Goal: Task Accomplishment & Management: Manage account settings

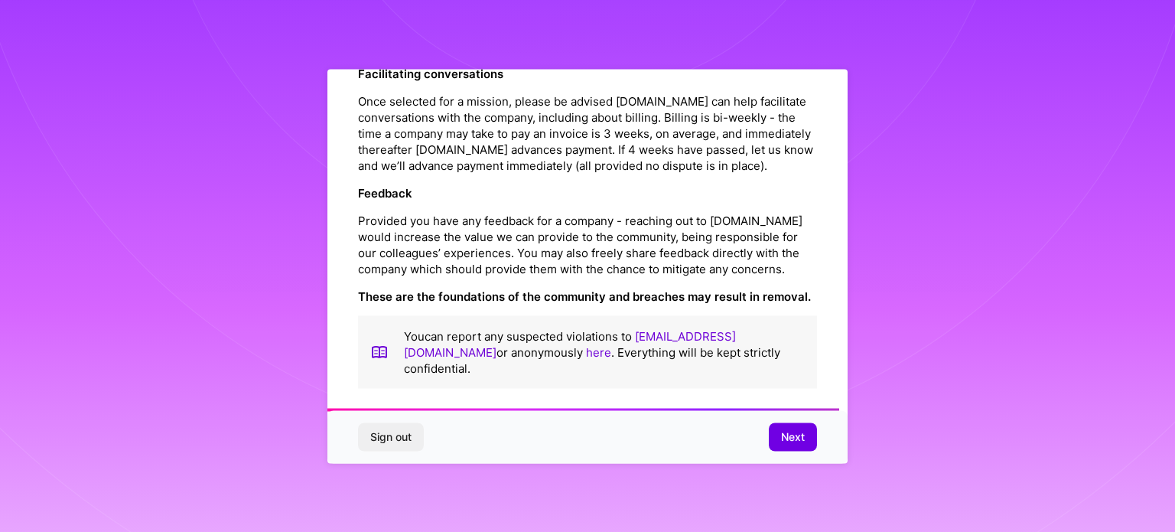
scroll to position [1775, 0]
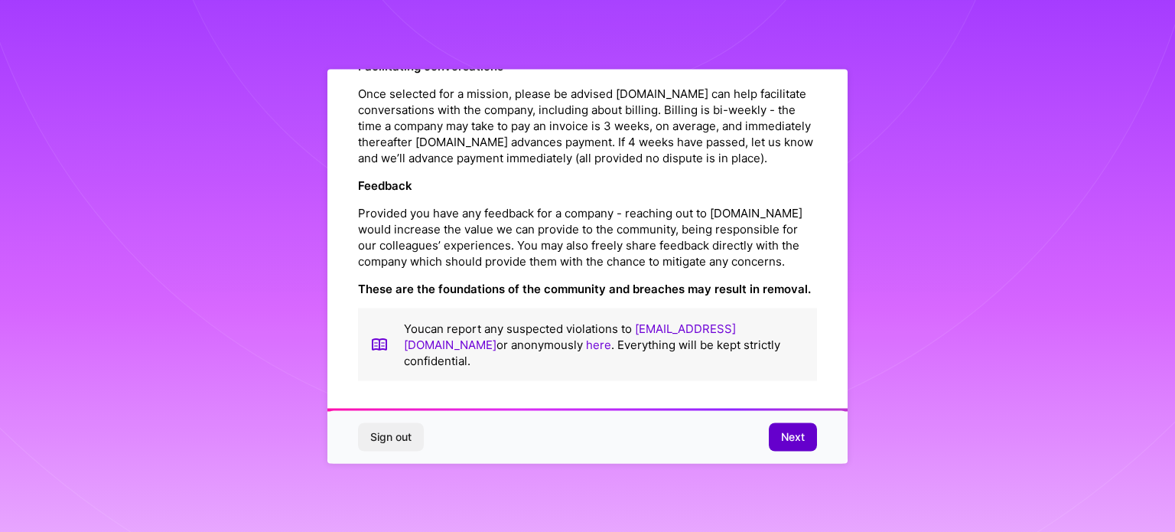
click at [790, 436] on span "Next" at bounding box center [793, 436] width 24 height 15
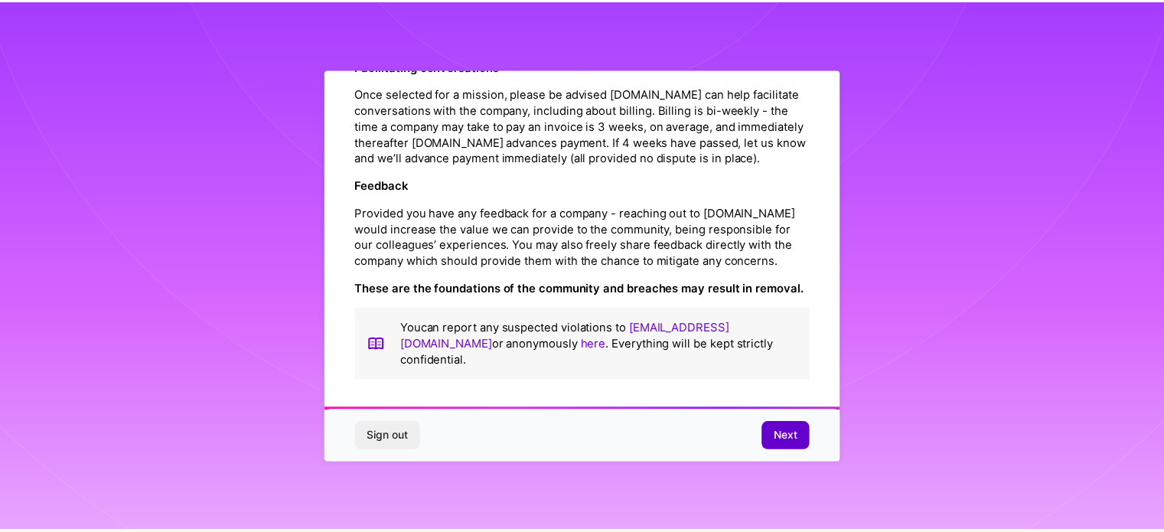
scroll to position [18, 0]
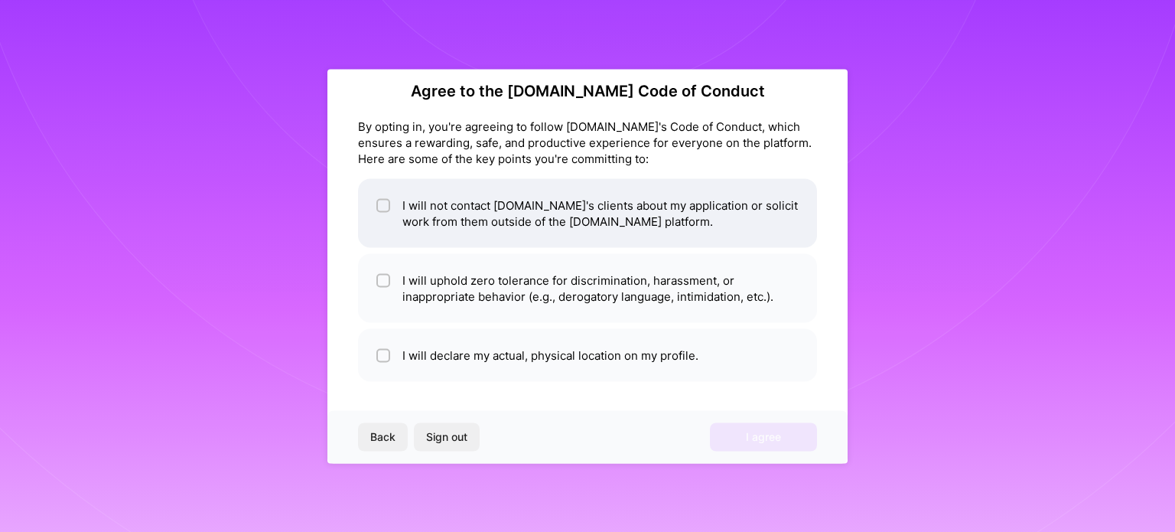
click at [522, 182] on li "I will not contact [DOMAIN_NAME]'s clients about my application or solicit work…" at bounding box center [587, 212] width 459 height 69
checkbox input "true"
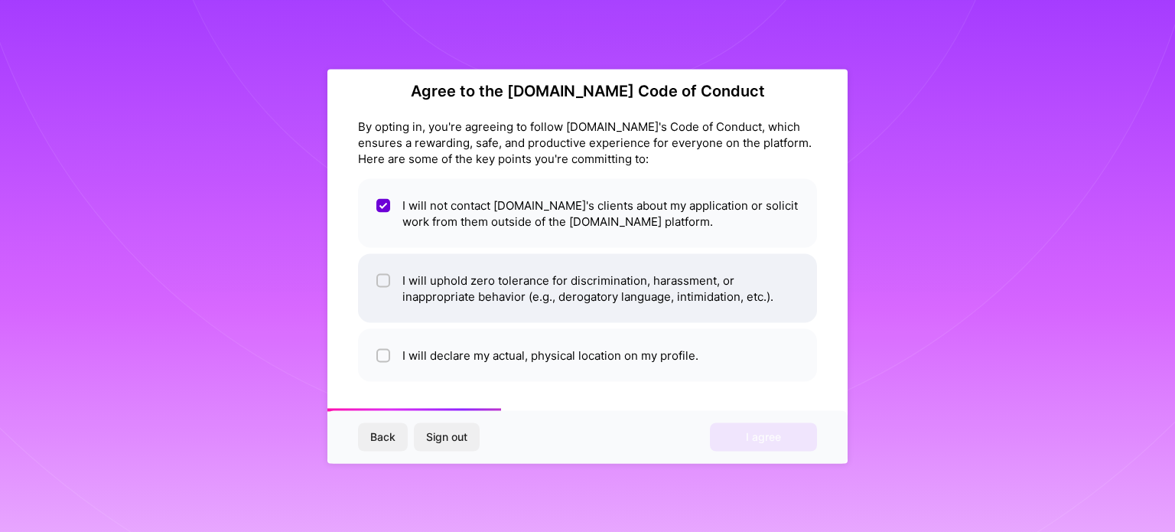
click at [507, 283] on li "I will uphold zero tolerance for discrimination, harassment, or inappropriate b…" at bounding box center [587, 287] width 459 height 69
checkbox input "true"
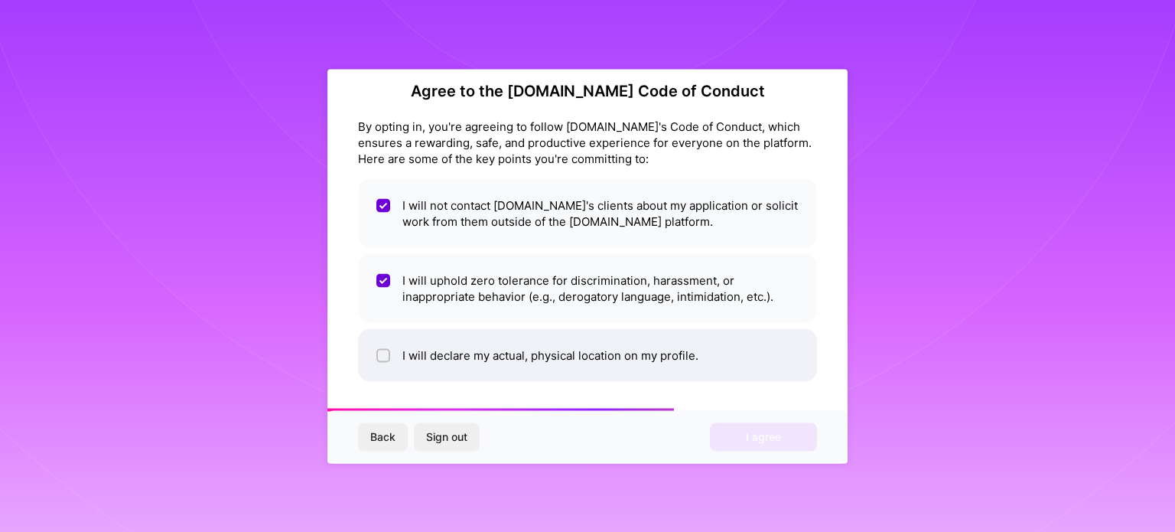
click at [504, 356] on li "I will declare my actual, physical location on my profile." at bounding box center [587, 354] width 459 height 53
checkbox input "true"
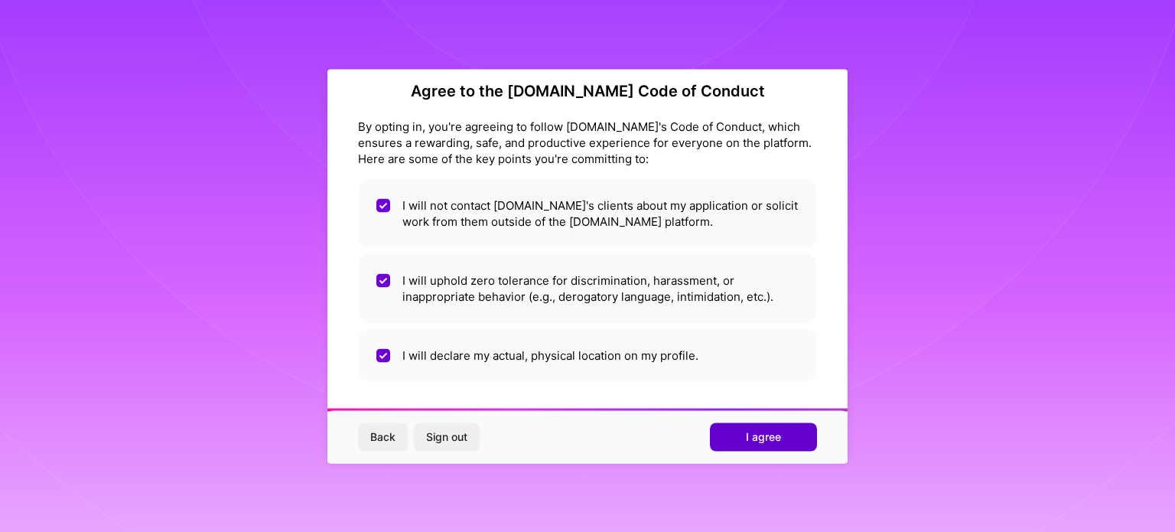
click at [741, 435] on button "I agree" at bounding box center [763, 437] width 107 height 28
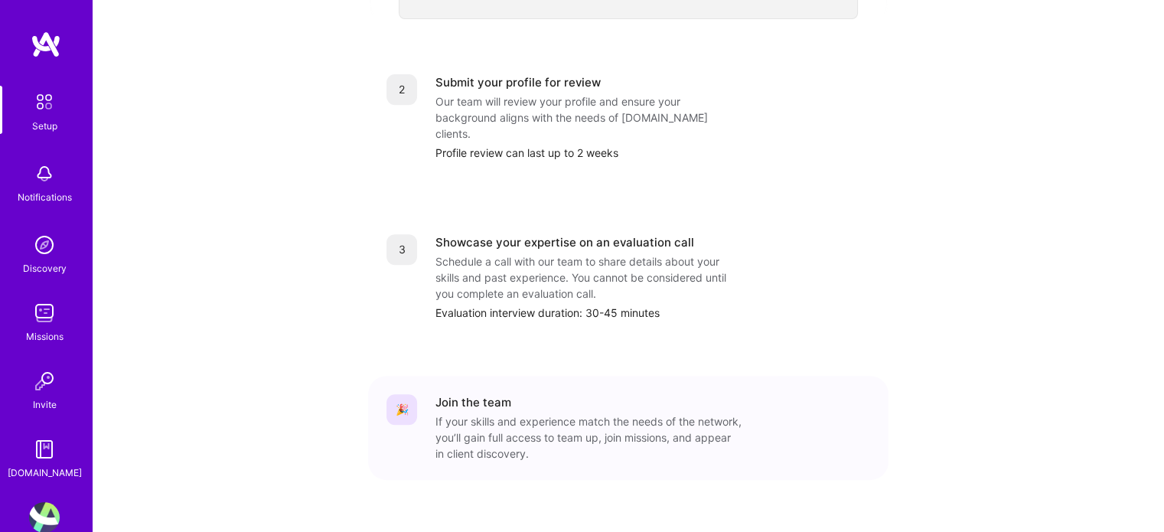
scroll to position [121, 0]
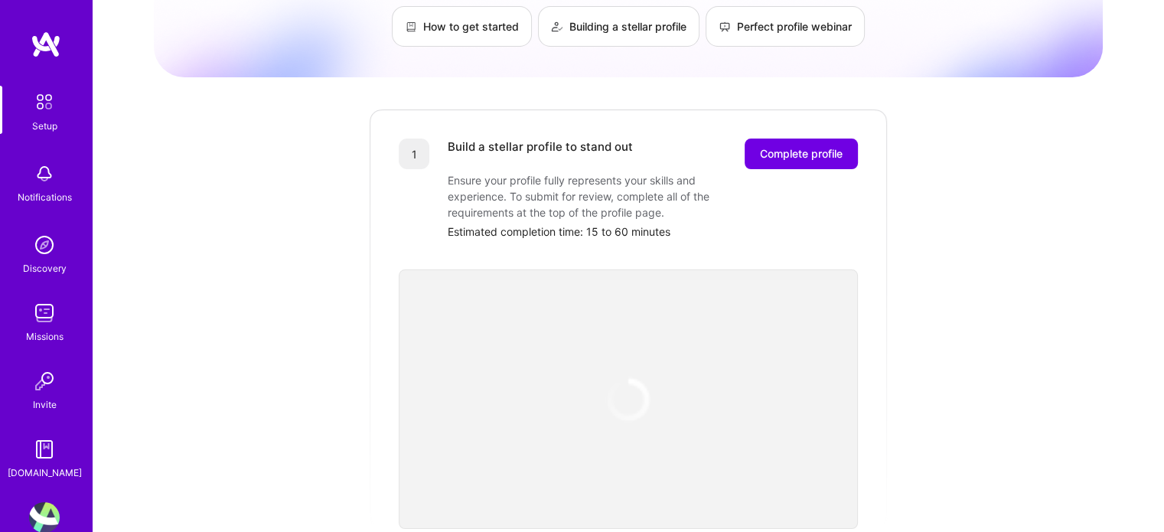
click at [628, 391] on img at bounding box center [628, 399] width 63 height 63
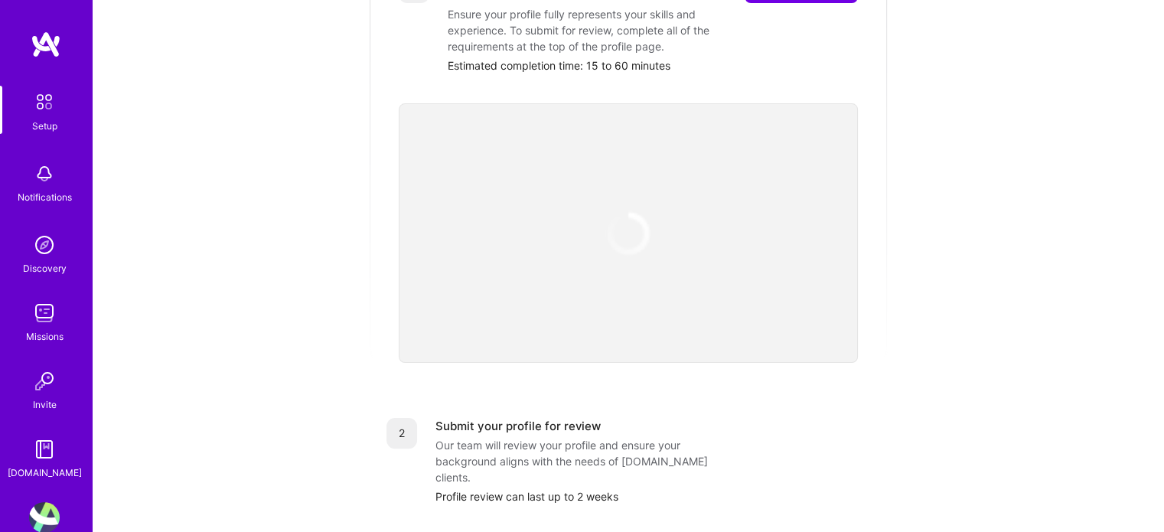
scroll to position [288, 0]
click at [624, 217] on img at bounding box center [628, 233] width 46 height 46
click at [624, 212] on img at bounding box center [628, 232] width 54 height 54
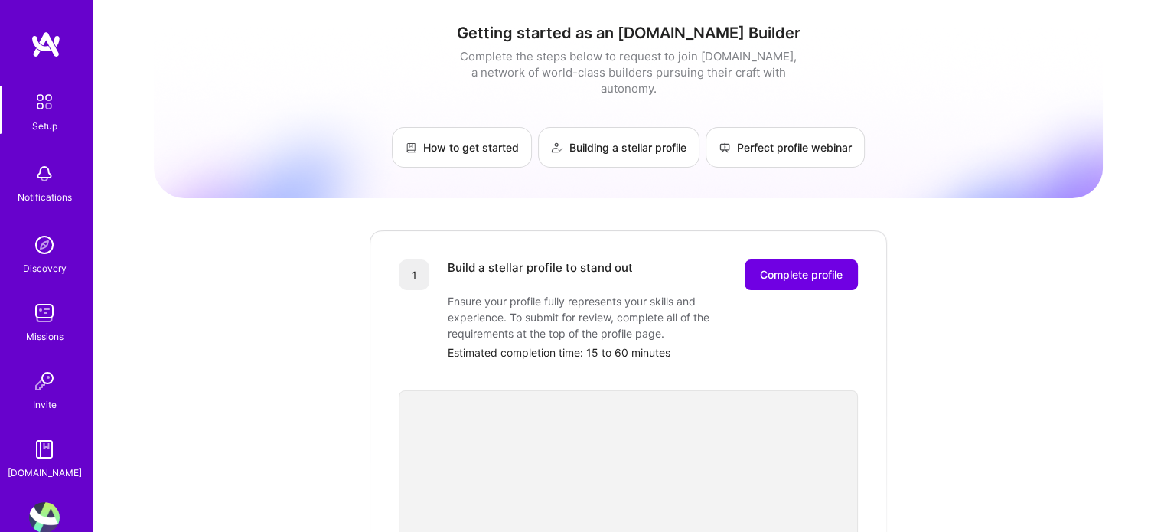
click at [56, 110] on link "Setup" at bounding box center [44, 110] width 95 height 48
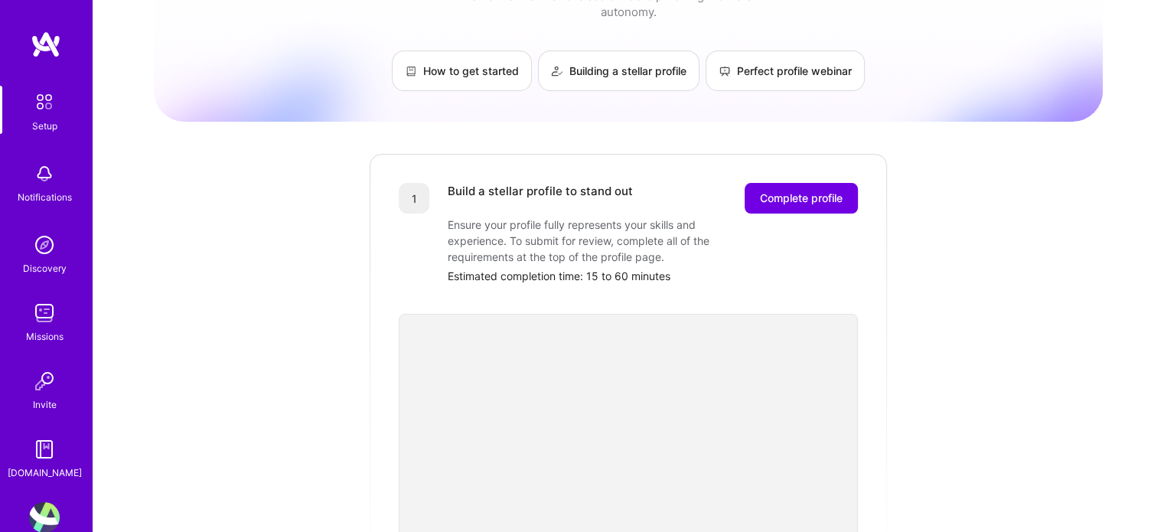
scroll to position [75, 0]
click at [754, 184] on button "Complete profile" at bounding box center [801, 199] width 113 height 31
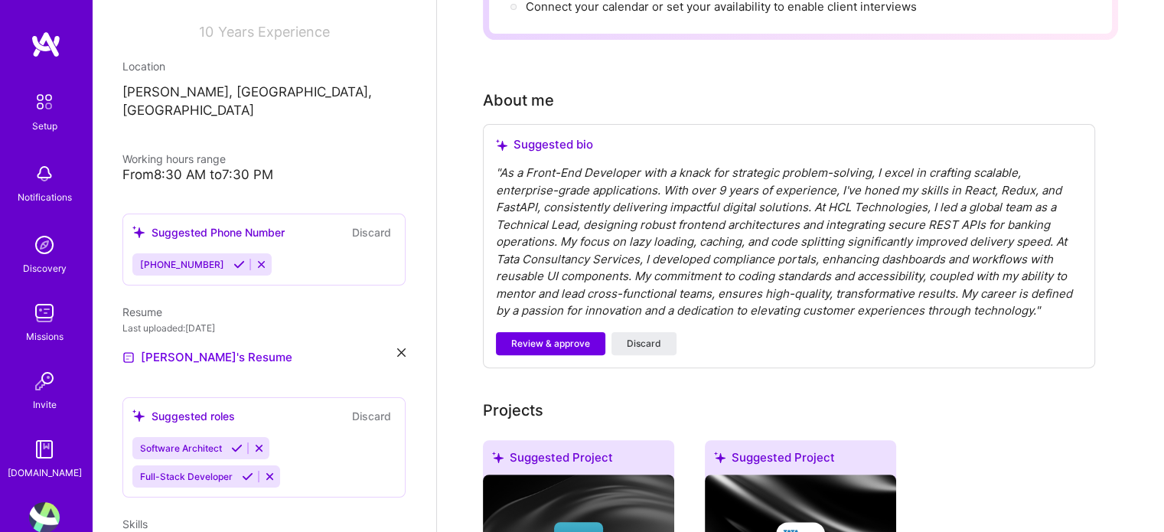
scroll to position [230, 0]
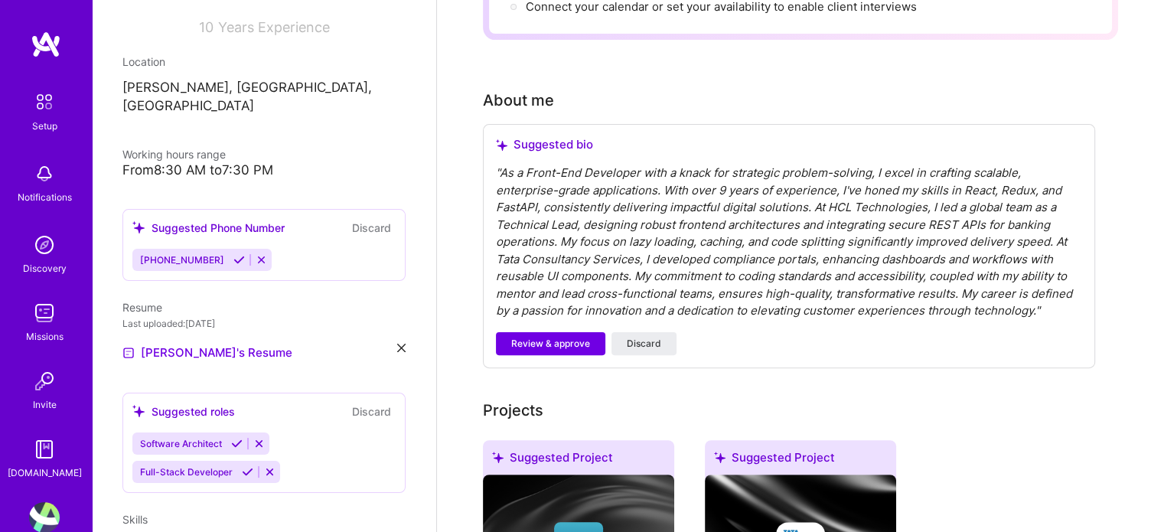
click at [233, 254] on icon at bounding box center [238, 259] width 11 height 11
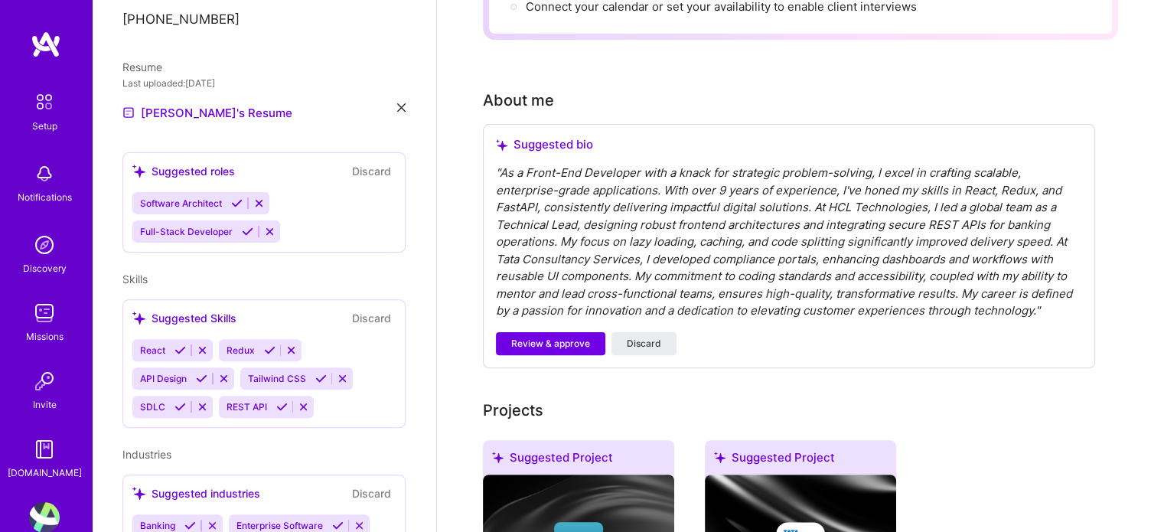
scroll to position [462, 0]
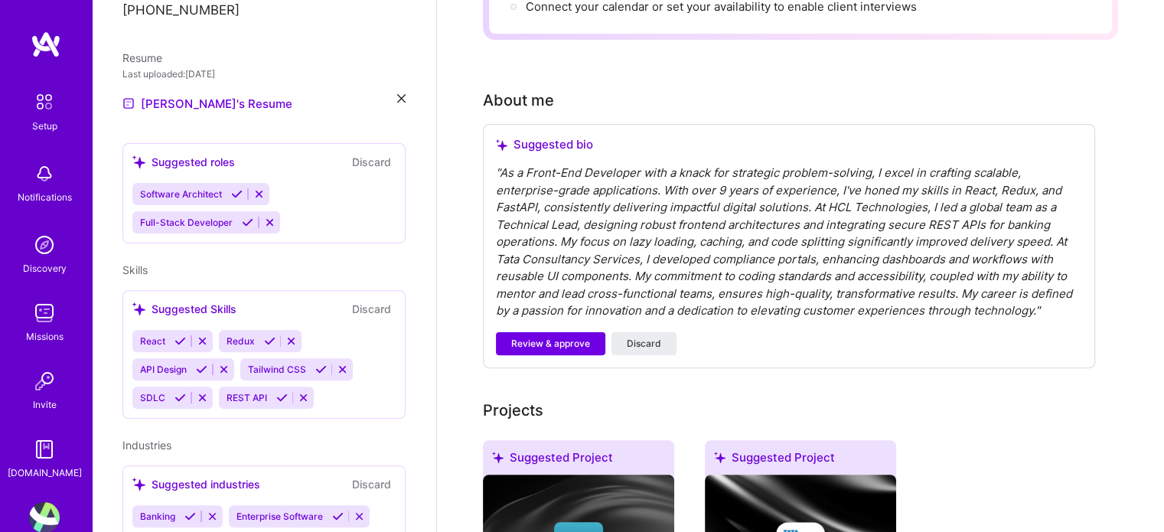
click at [236, 188] on icon at bounding box center [236, 193] width 11 height 11
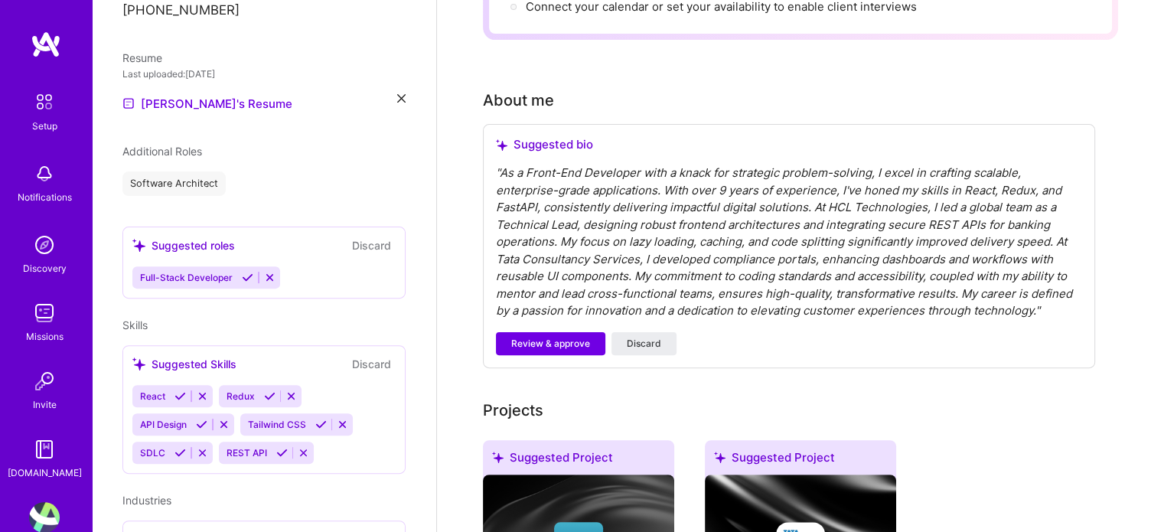
click at [181, 390] on icon at bounding box center [179, 395] width 11 height 11
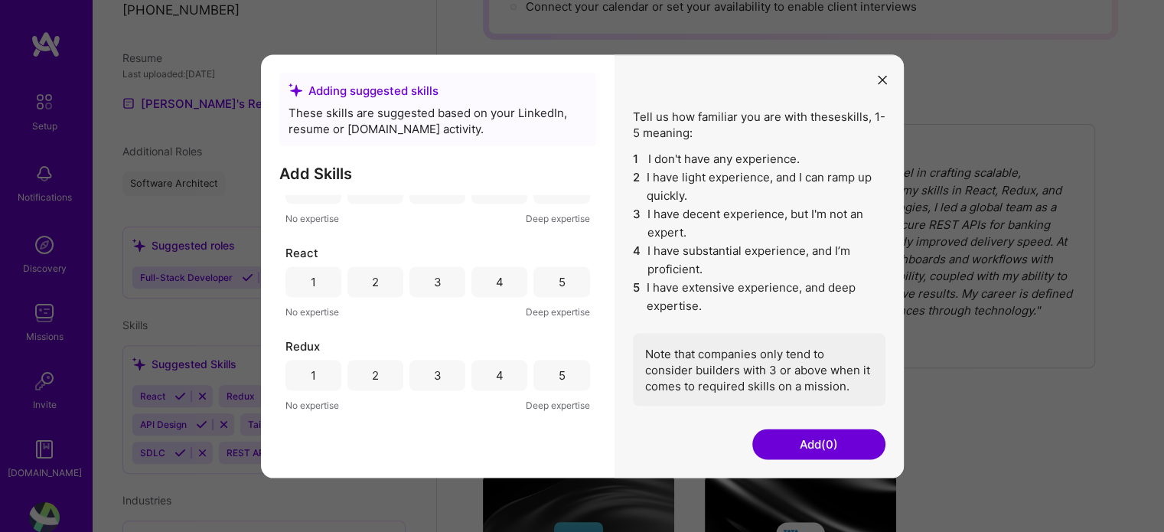
scroll to position [133, 0]
click at [564, 284] on div "5" at bounding box center [561, 285] width 56 height 31
drag, startPoint x: 597, startPoint y: 343, endPoint x: 598, endPoint y: 321, distance: 21.5
click at [598, 321] on div "Adding suggested skills These skills are suggested based on your LinkedIn, resu…" at bounding box center [438, 265] width 354 height 423
click at [445, 385] on div "3" at bounding box center [437, 379] width 56 height 31
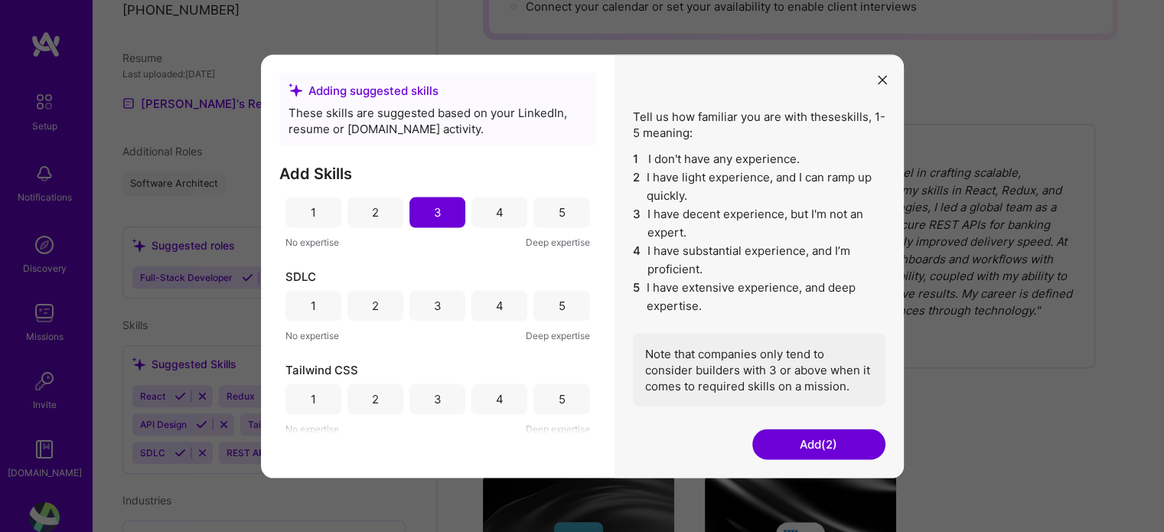
scroll to position [302, 0]
click at [372, 391] on div "2" at bounding box center [375, 397] width 7 height 16
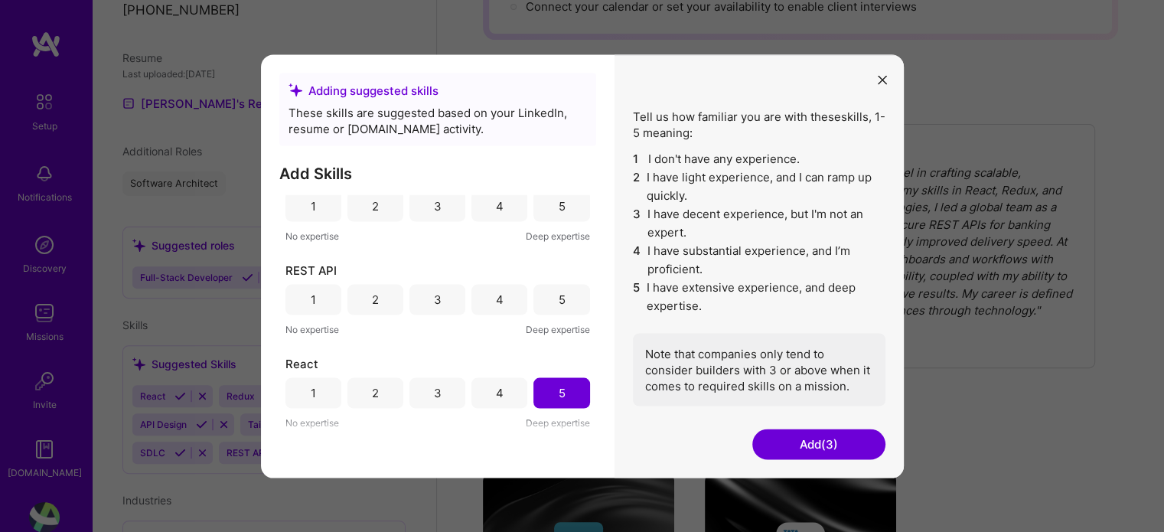
scroll to position [0, 0]
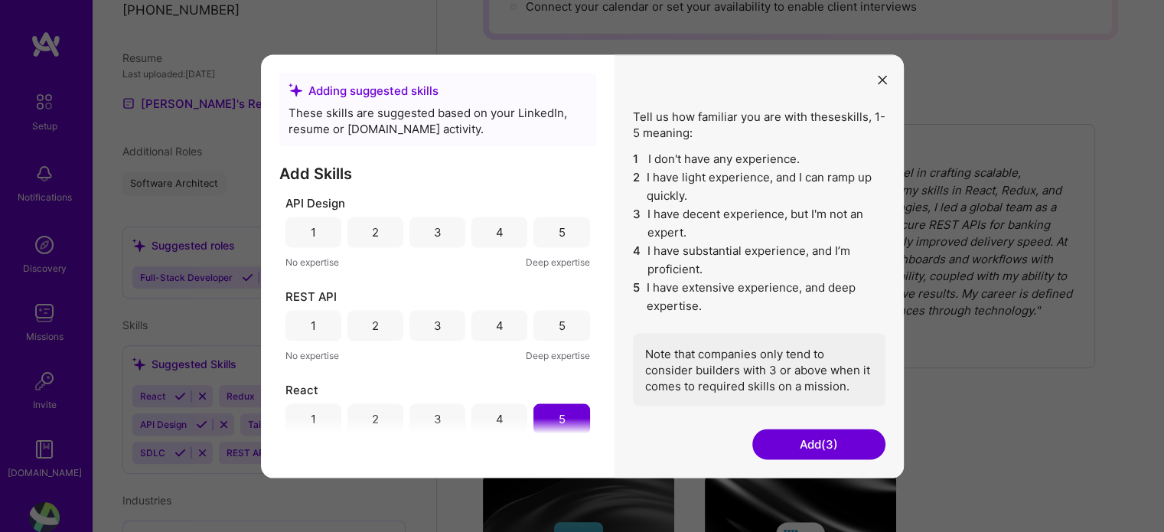
click at [373, 321] on div "2" at bounding box center [375, 326] width 7 height 16
click at [369, 229] on div "2" at bounding box center [375, 232] width 56 height 31
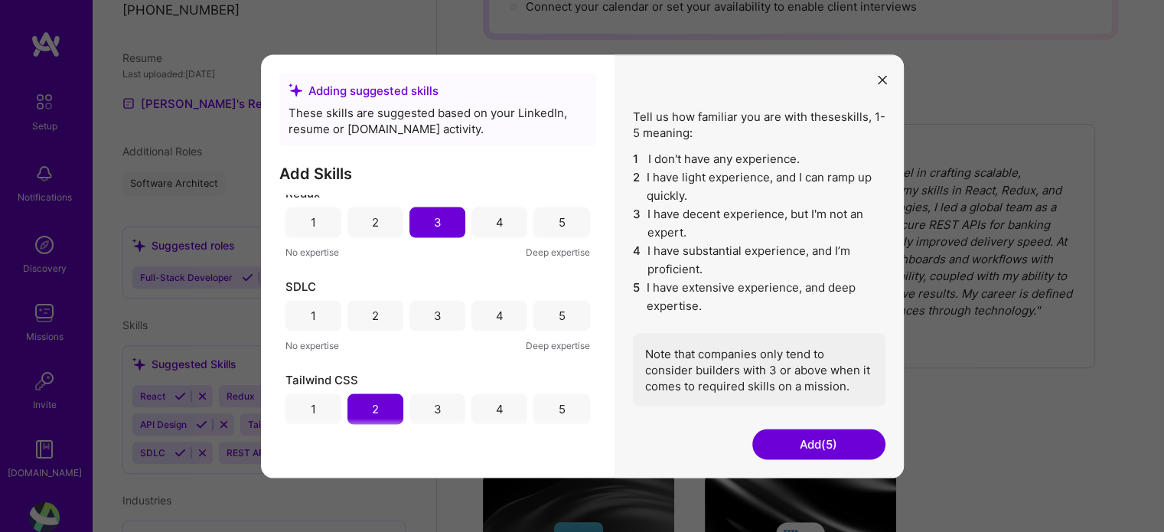
scroll to position [302, 0]
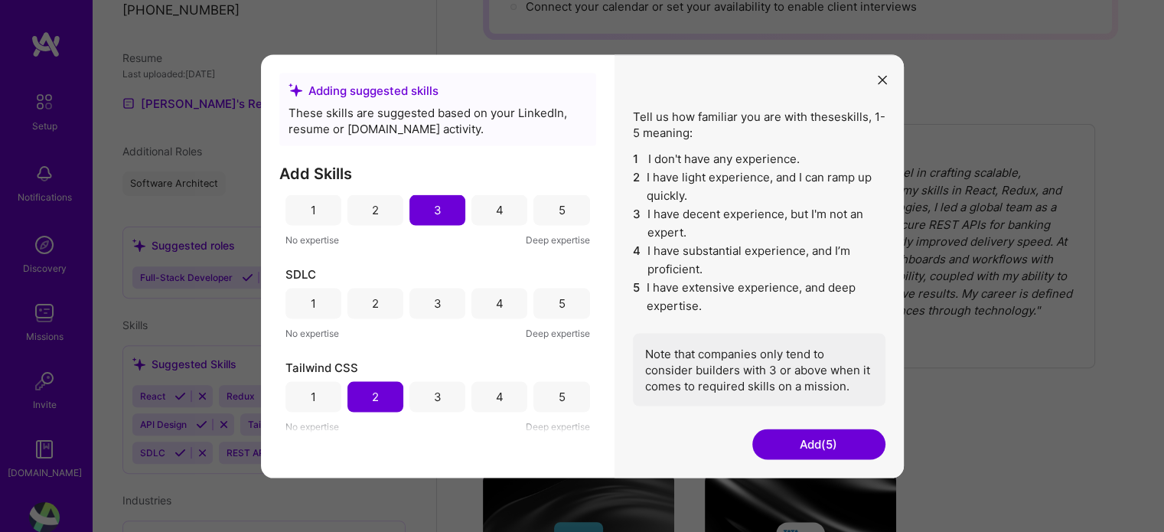
click at [803, 446] on button "Add (5)" at bounding box center [818, 444] width 133 height 31
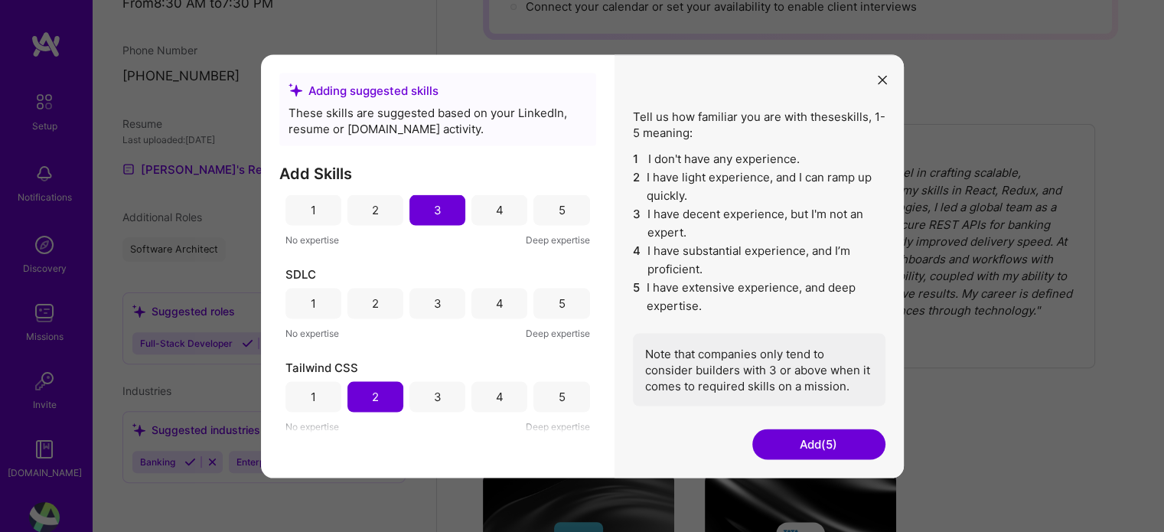
click at [811, 436] on button "Add (5)" at bounding box center [818, 444] width 133 height 31
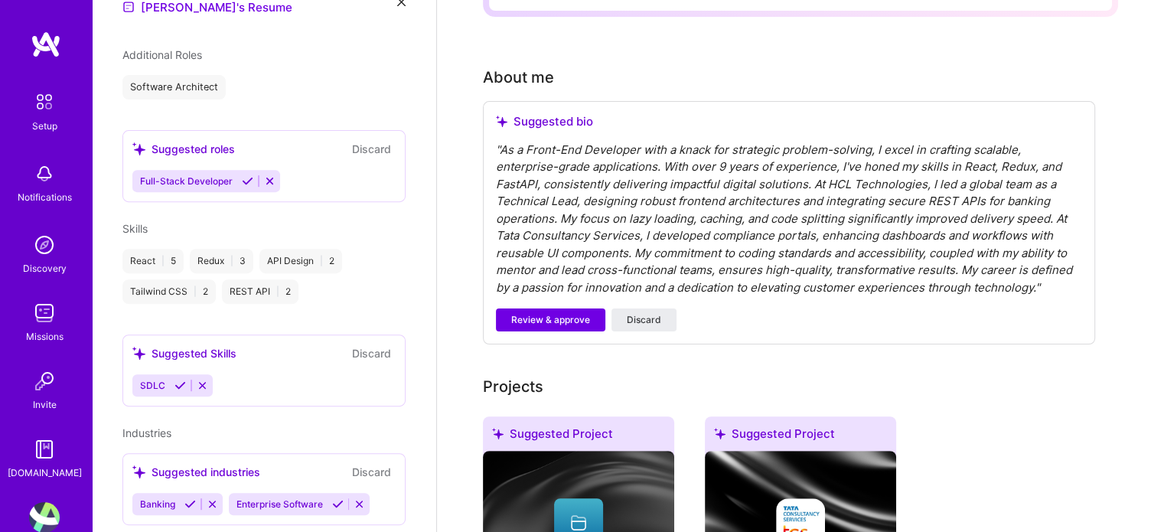
scroll to position [582, 0]
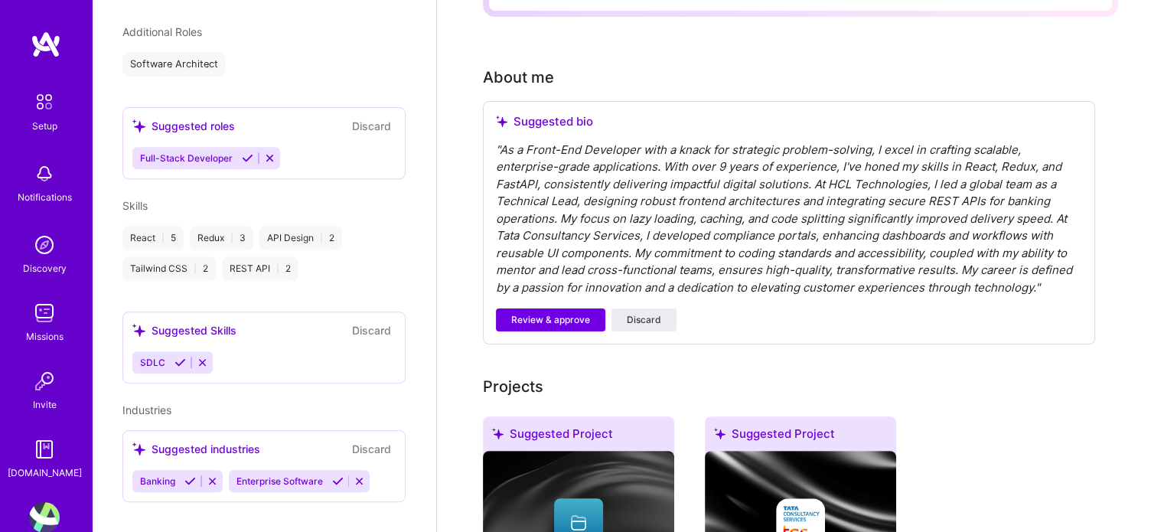
click at [220, 351] on div "SDLC" at bounding box center [263, 362] width 263 height 22
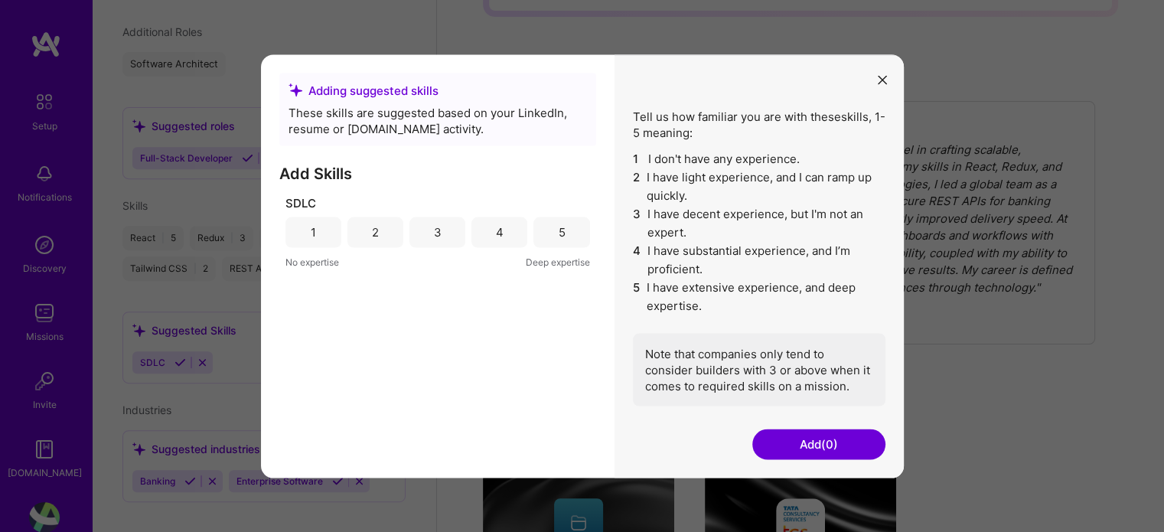
click at [289, 205] on span "SDLC" at bounding box center [300, 202] width 31 height 16
click at [802, 442] on button "Add (0)" at bounding box center [818, 444] width 133 height 31
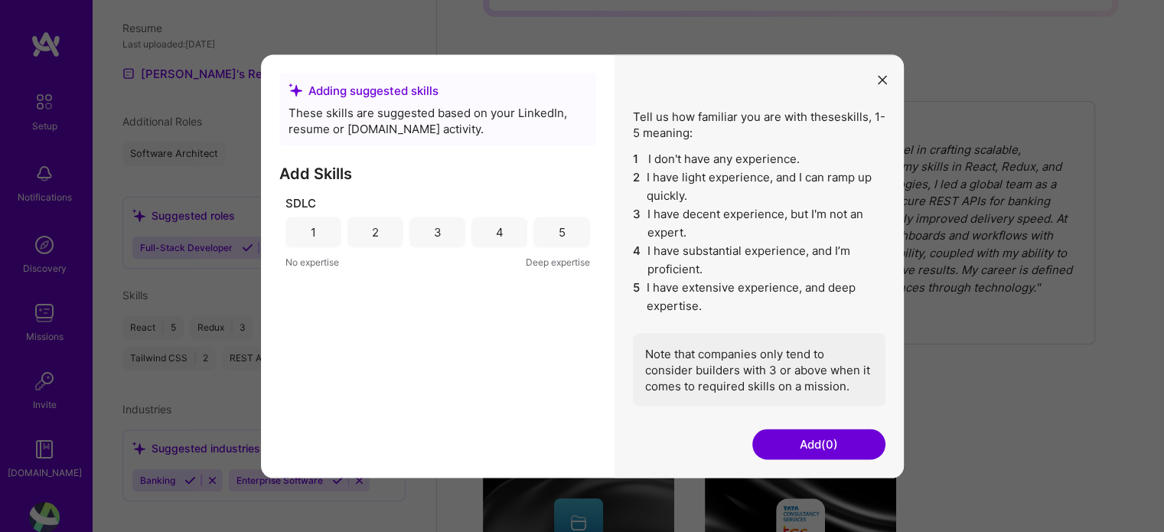
click at [882, 77] on icon "modal" at bounding box center [882, 80] width 9 height 9
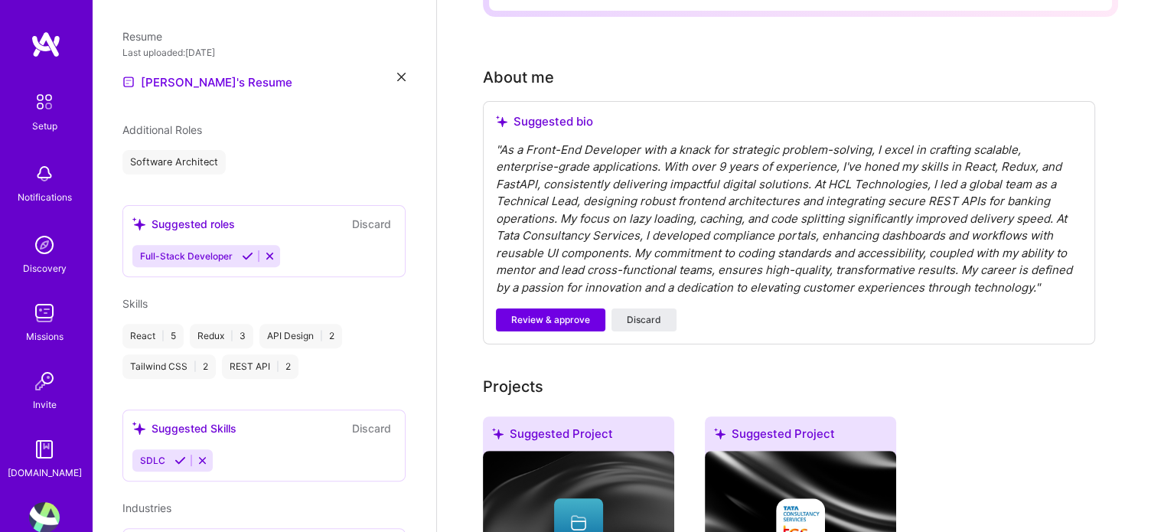
scroll to position [582, 0]
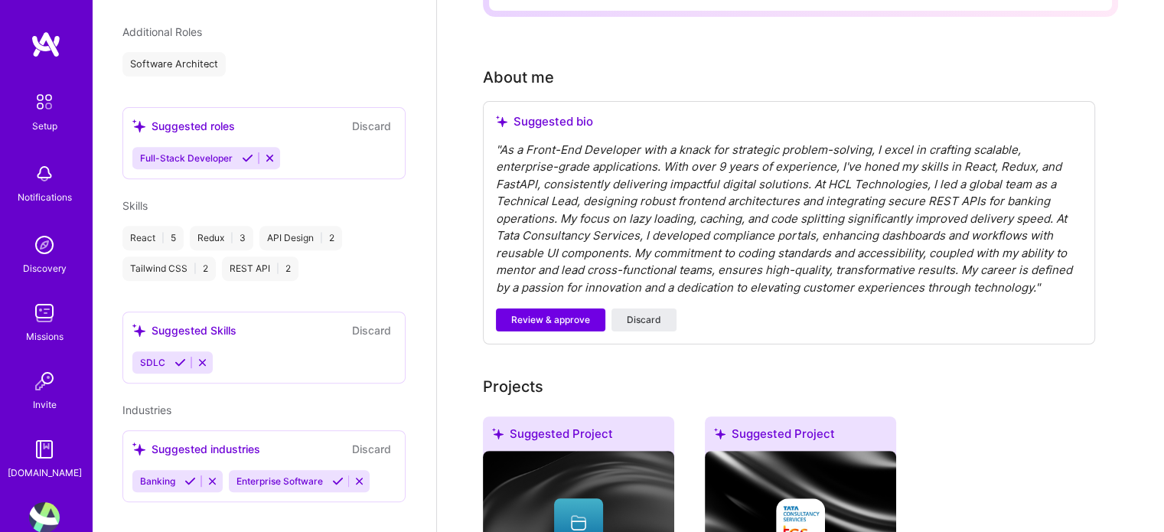
click at [190, 475] on icon at bounding box center [189, 480] width 11 height 11
click at [242, 475] on icon at bounding box center [241, 480] width 11 height 11
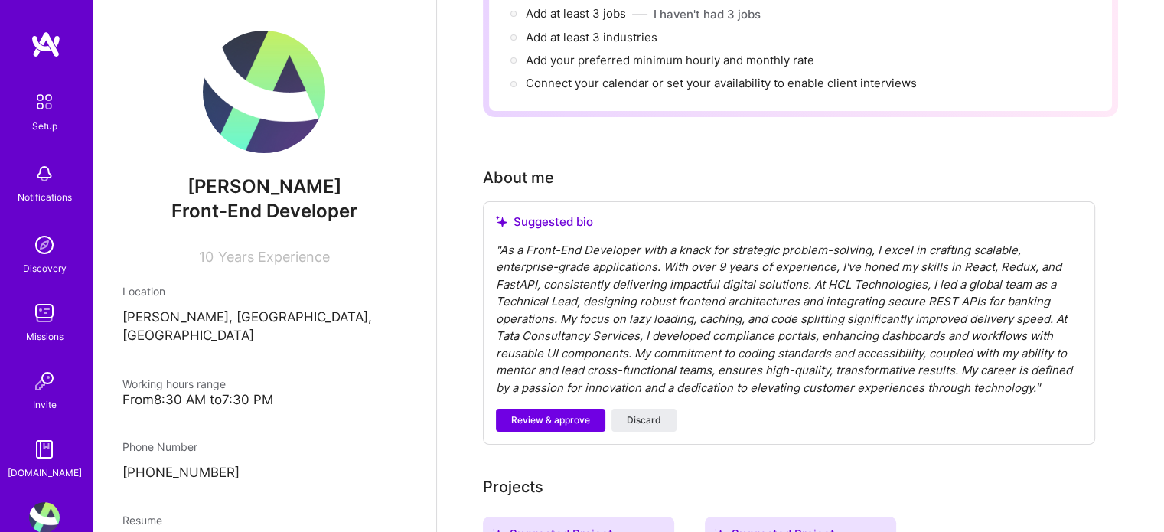
scroll to position [0, 0]
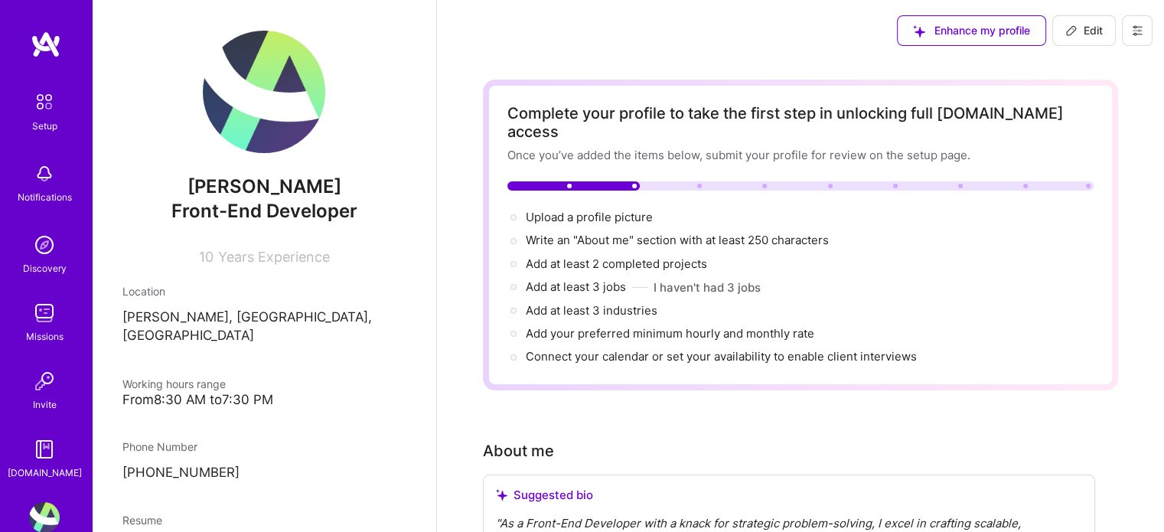
click at [1072, 39] on button "Edit" at bounding box center [1084, 30] width 64 height 31
select select "IN"
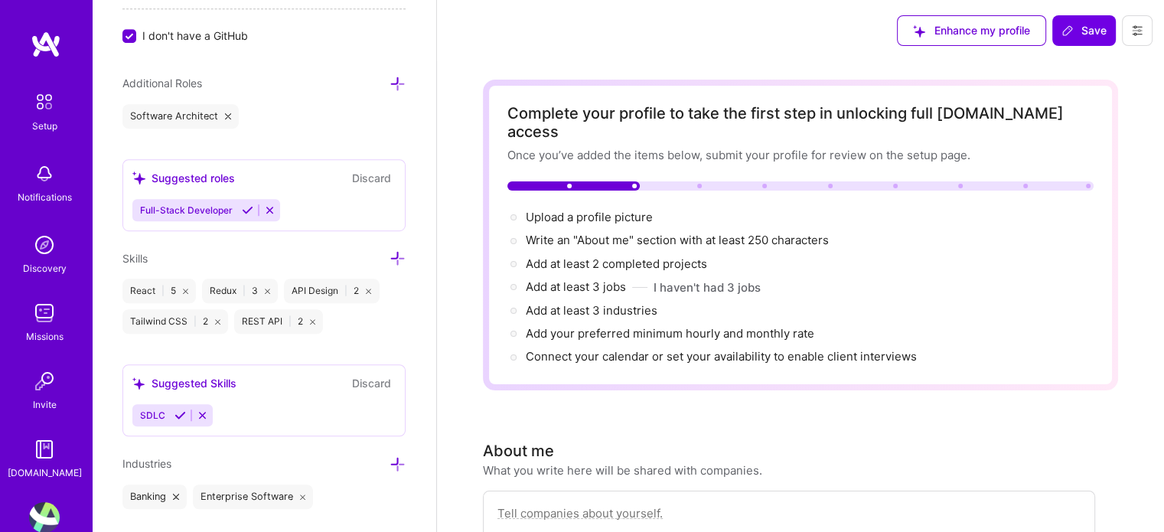
scroll to position [1042, 0]
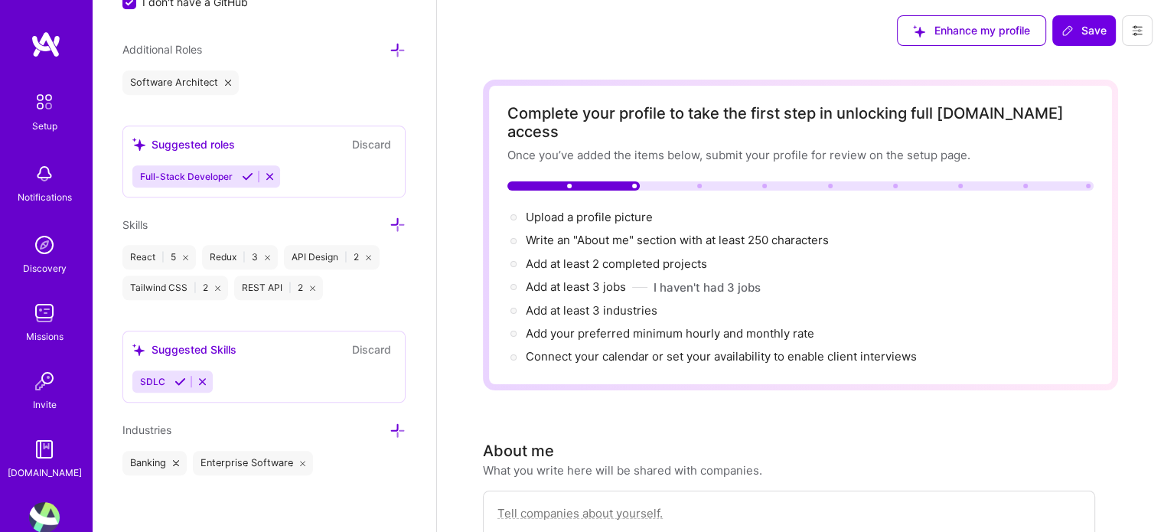
click at [390, 220] on icon at bounding box center [398, 225] width 16 height 16
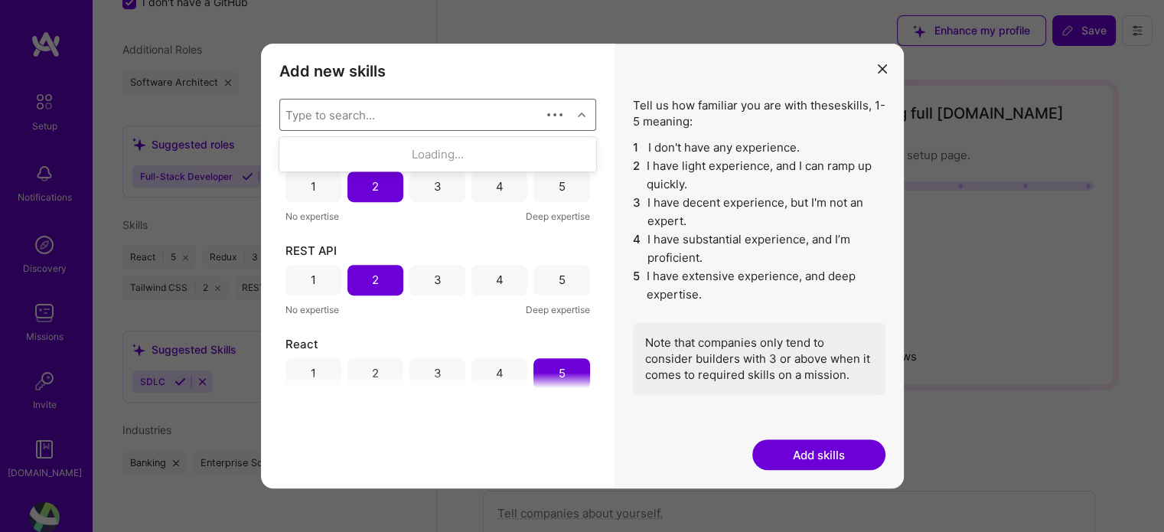
click at [381, 122] on div "Type to search..." at bounding box center [410, 114] width 261 height 31
type input "h"
type input "html"
click at [351, 155] on div "HTML" at bounding box center [438, 154] width 298 height 16
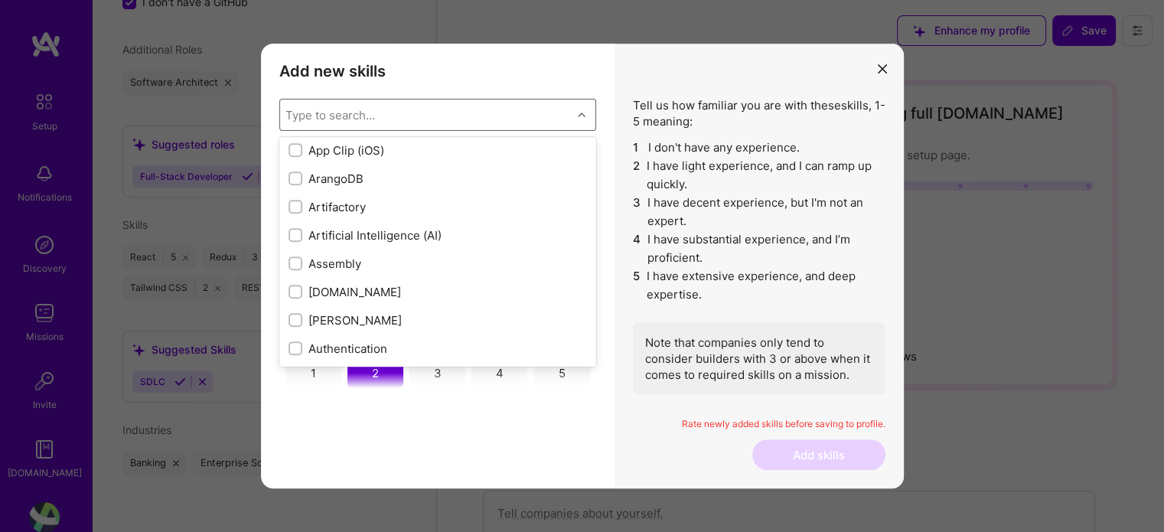
scroll to position [0, 0]
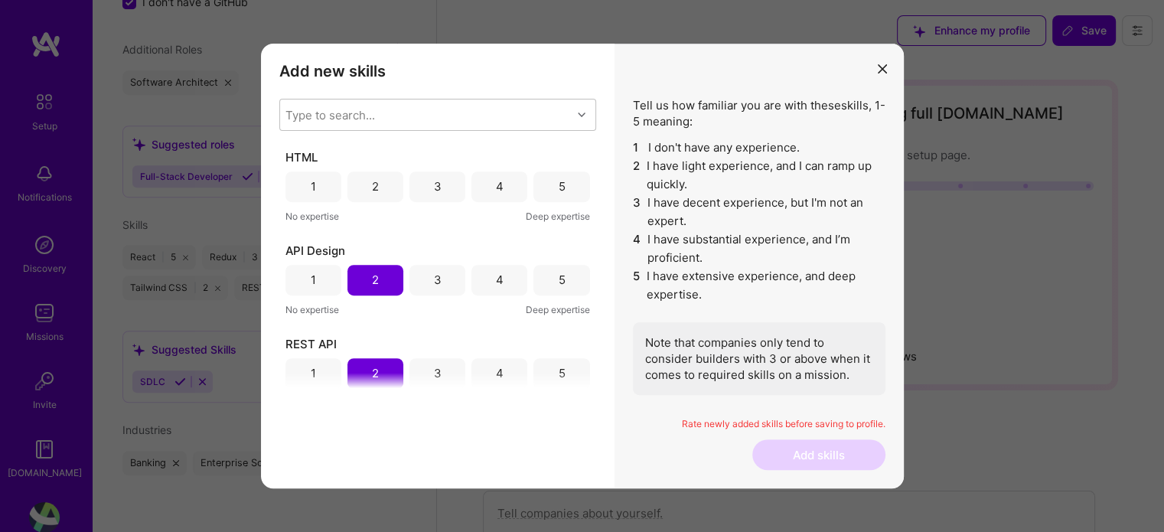
click at [875, 69] on button "modal" at bounding box center [882, 68] width 18 height 25
